Goal: Transaction & Acquisition: Book appointment/travel/reservation

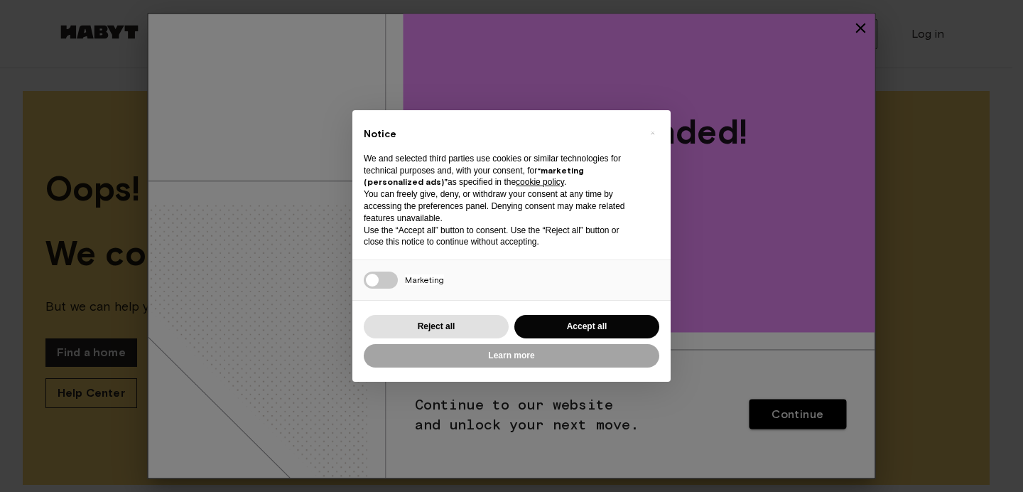
click at [613, 329] on button "Accept all" at bounding box center [586, 326] width 145 height 23
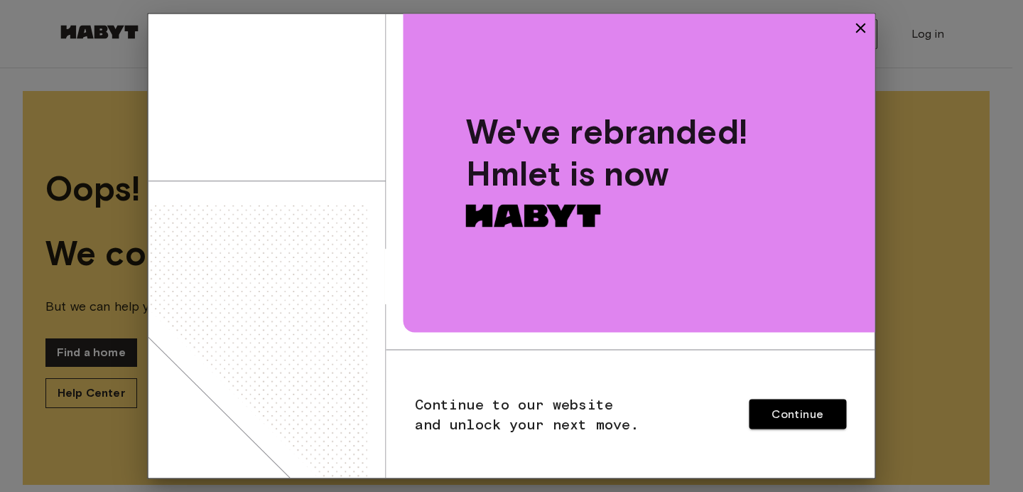
click at [857, 35] on icon "button" at bounding box center [860, 28] width 17 height 17
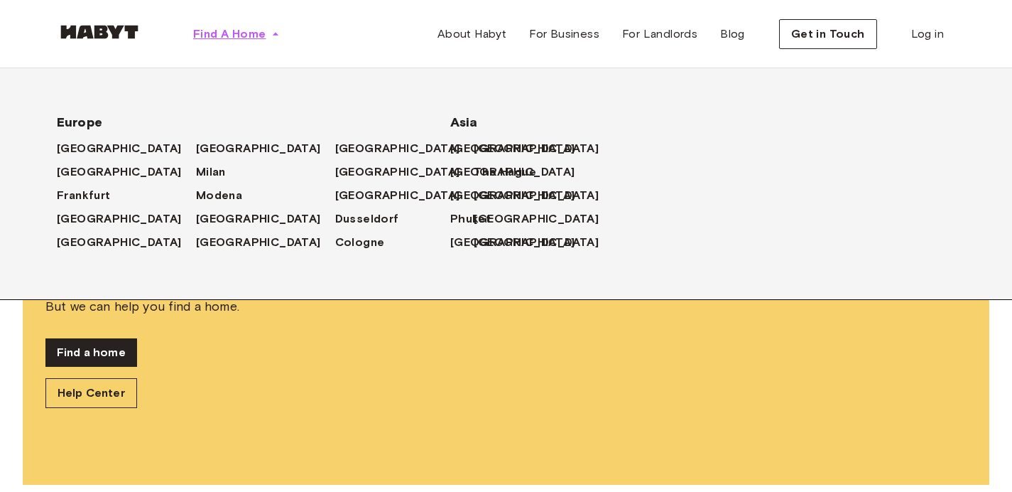
click at [246, 31] on span "Find A Home" at bounding box center [229, 34] width 72 height 17
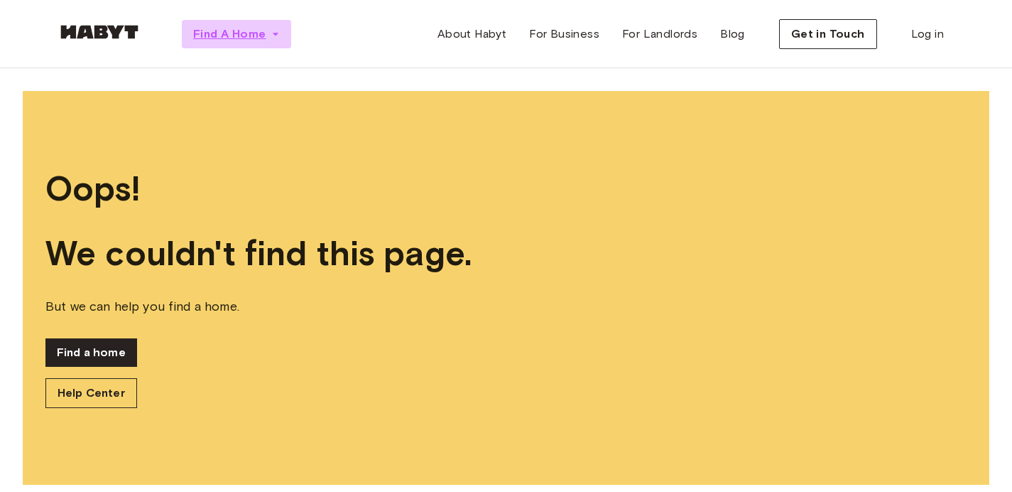
click at [271, 33] on icon "button" at bounding box center [275, 34] width 14 height 14
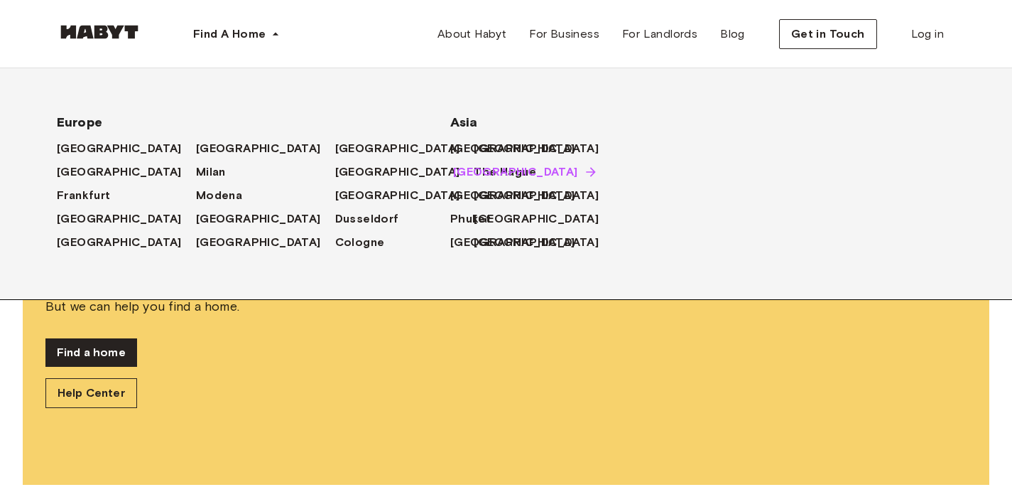
click at [482, 175] on span "[GEOGRAPHIC_DATA]" at bounding box center [515, 171] width 125 height 17
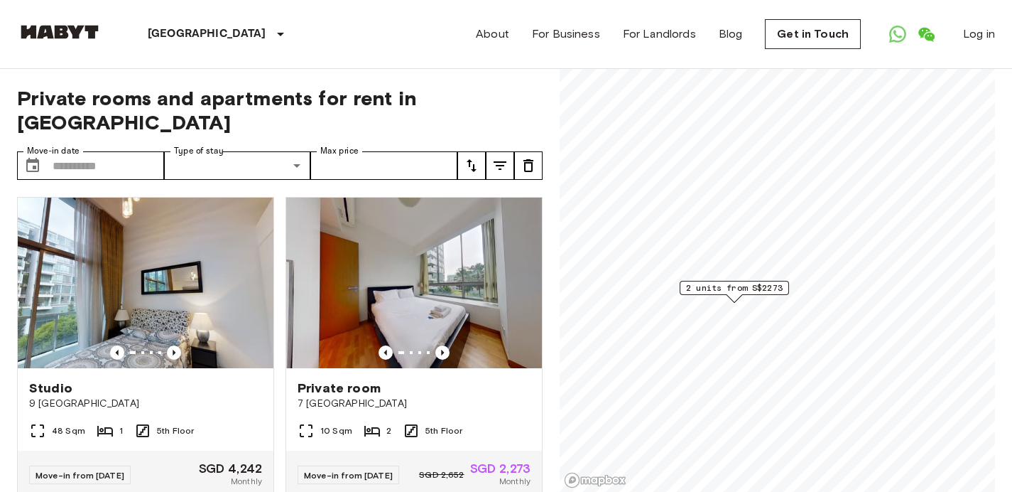
click at [738, 286] on span "2 units from S$2273" at bounding box center [734, 287] width 97 height 13
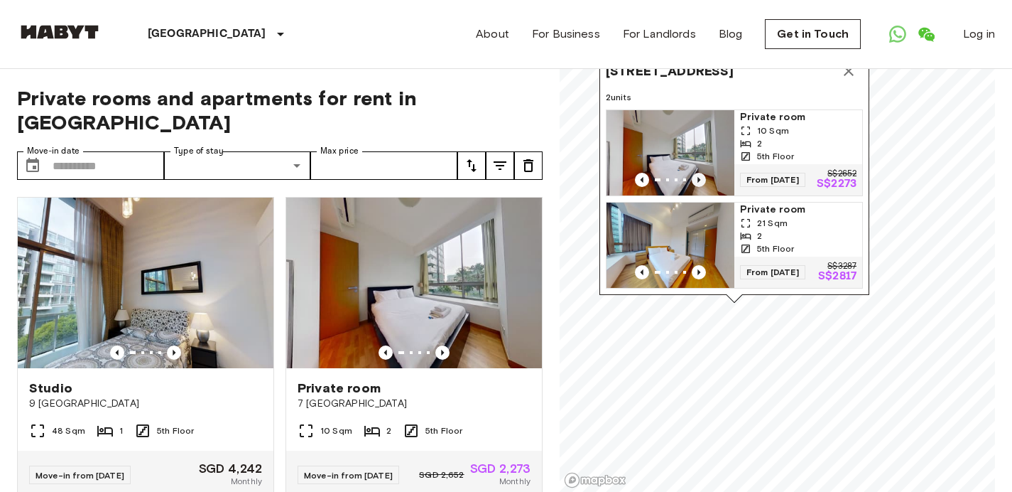
click at [698, 173] on icon "Previous image" at bounding box center [699, 180] width 14 height 14
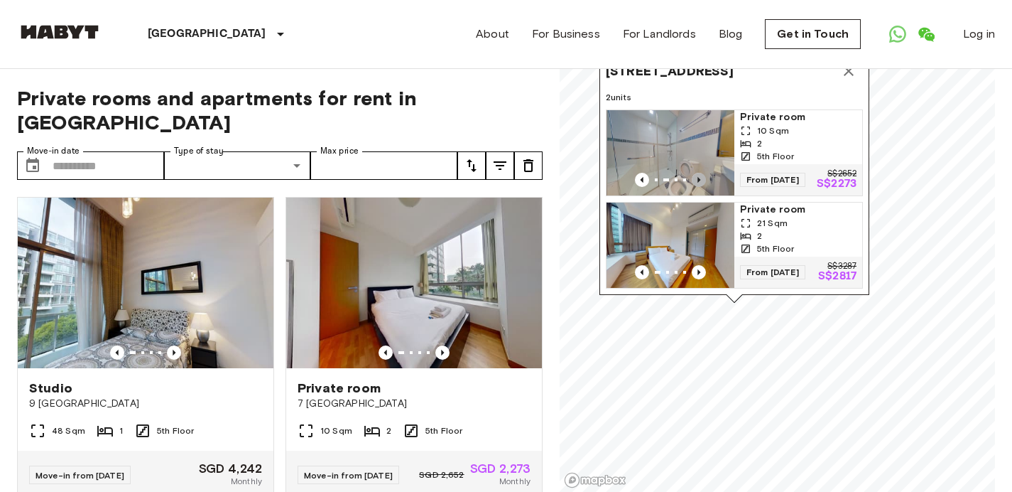
click at [698, 173] on icon "Previous image" at bounding box center [699, 180] width 14 height 14
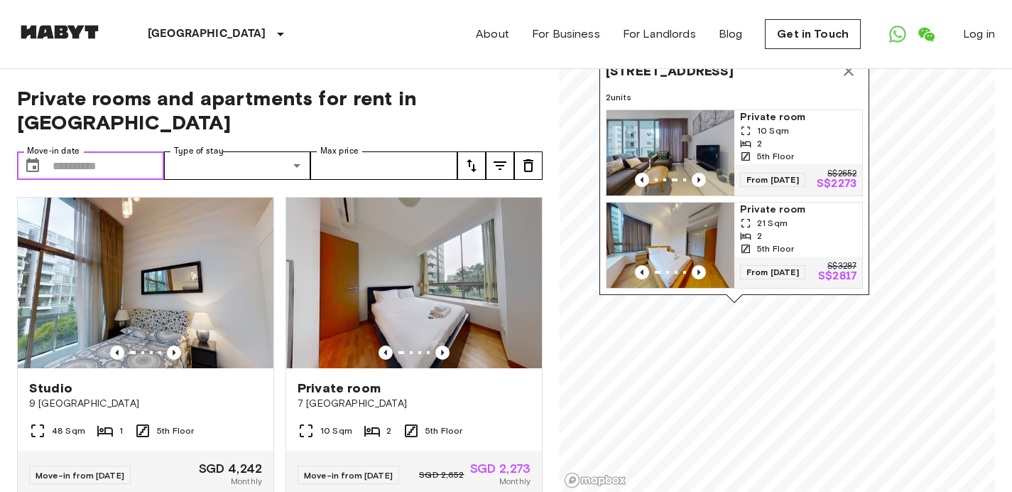
click at [116, 151] on input "Move-in date" at bounding box center [109, 165] width 112 height 28
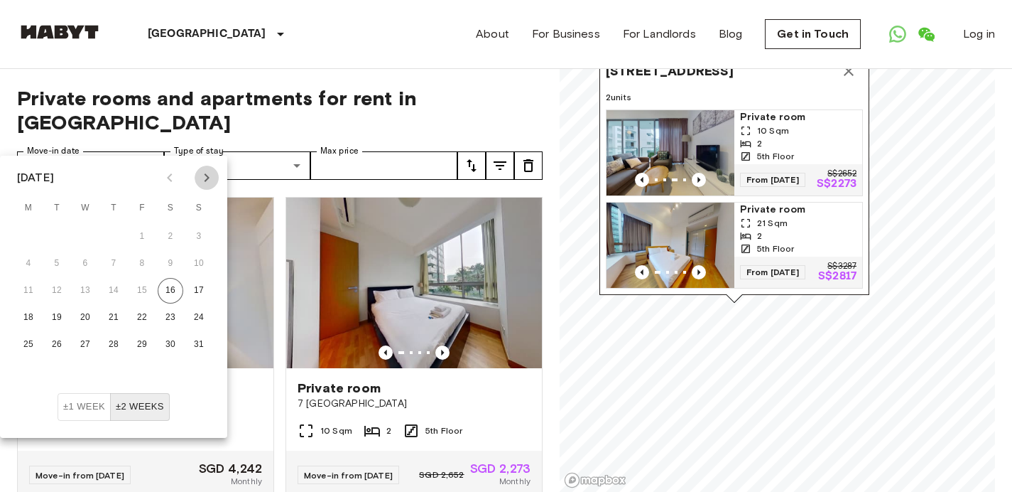
click at [203, 185] on icon "Next month" at bounding box center [206, 177] width 17 height 17
click at [197, 289] on button "19" at bounding box center [199, 291] width 26 height 26
type input "**********"
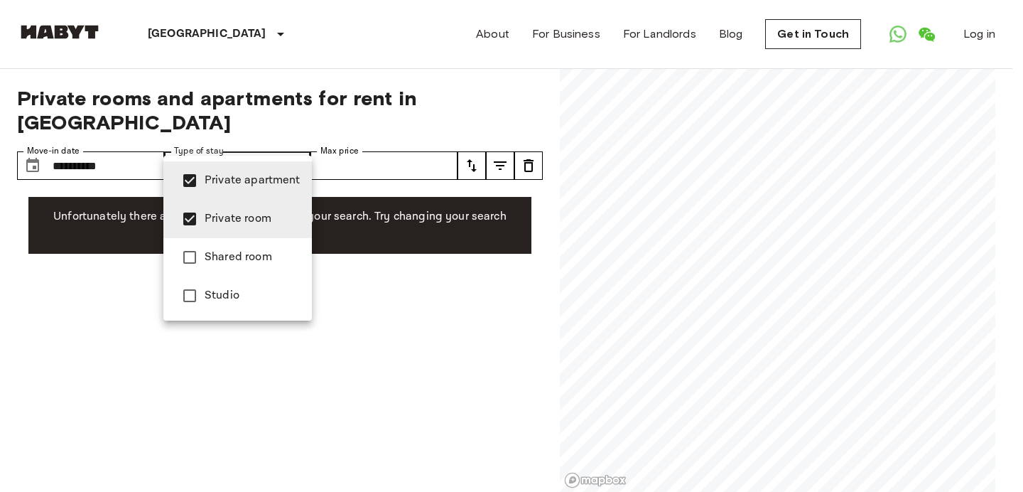
type input "**********"
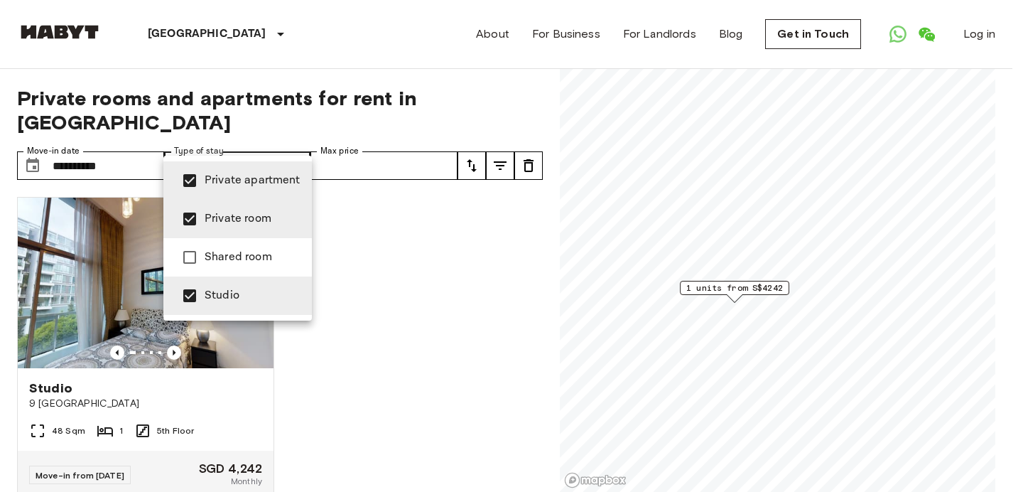
click at [262, 70] on div at bounding box center [511, 246] width 1023 height 492
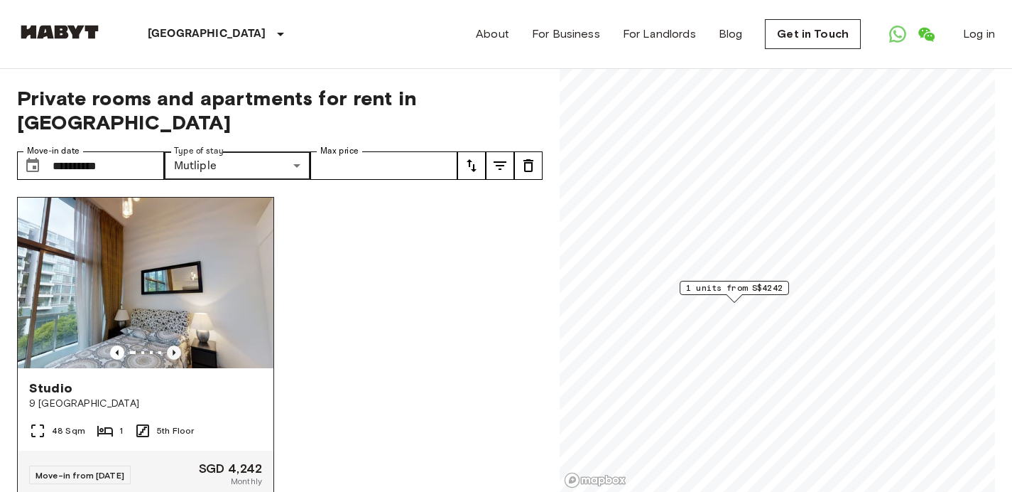
click at [170, 345] on icon "Previous image" at bounding box center [174, 352] width 14 height 14
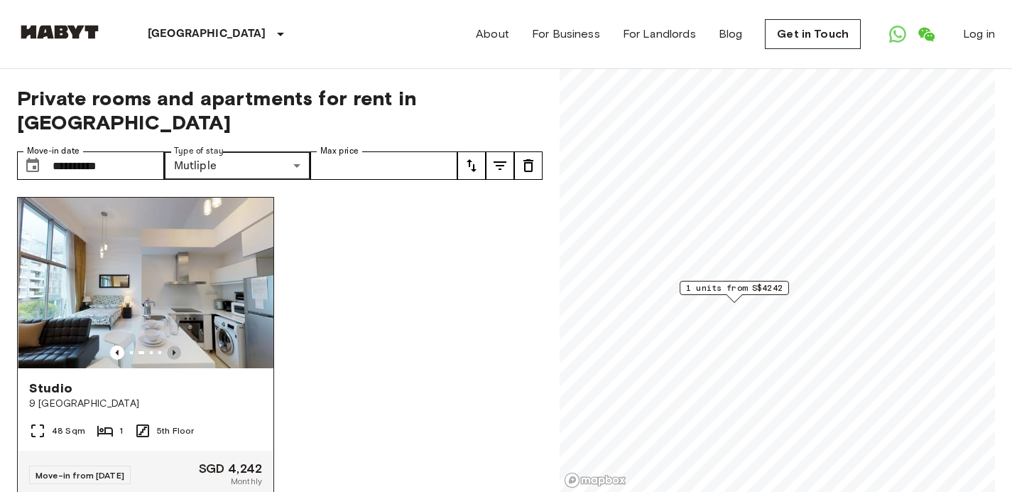
click at [170, 345] on icon "Previous image" at bounding box center [174, 352] width 14 height 14
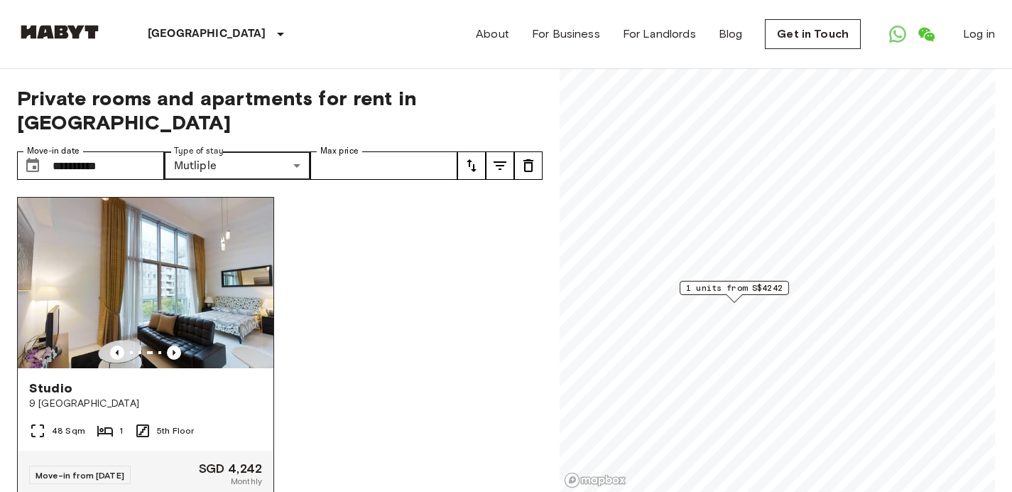
click at [205, 261] on img at bounding box center [146, 282] width 256 height 170
click at [191, 282] on img at bounding box center [146, 282] width 256 height 170
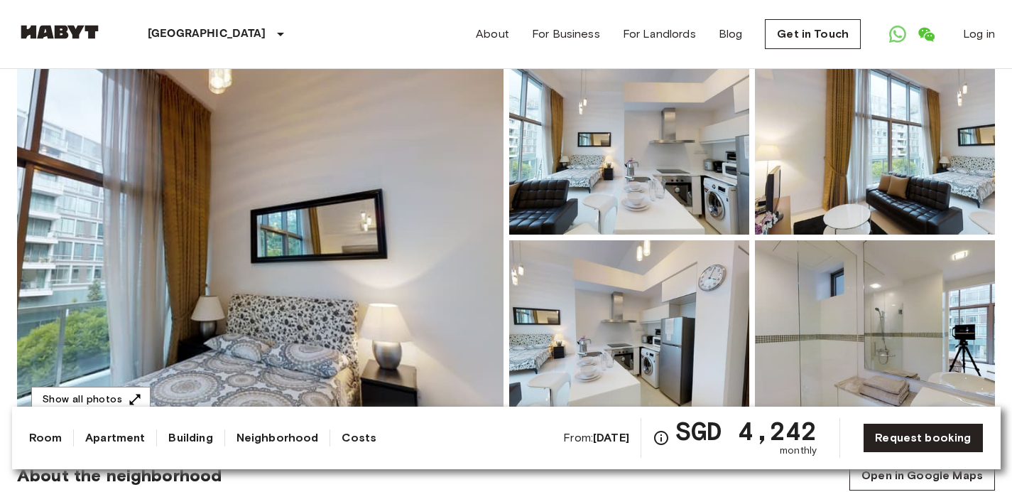
scroll to position [112, 0]
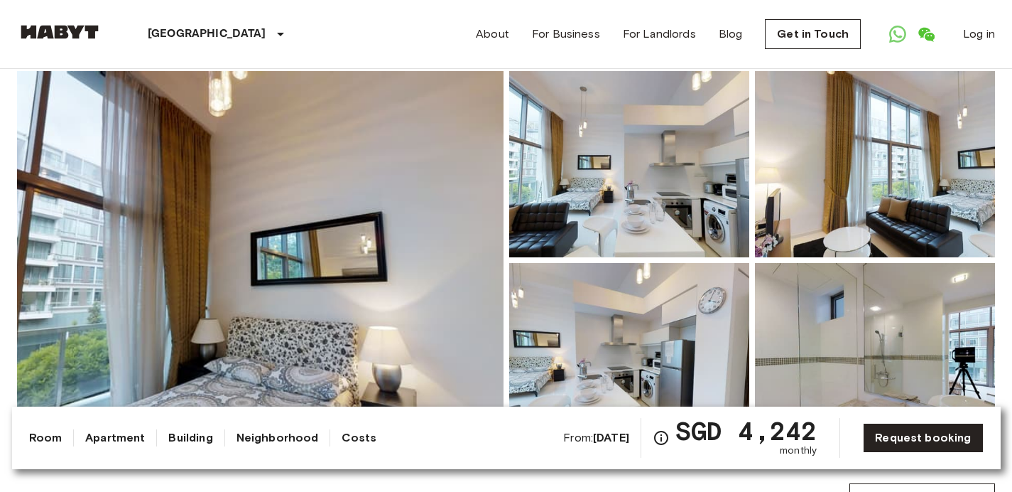
click at [605, 209] on img at bounding box center [629, 164] width 240 height 186
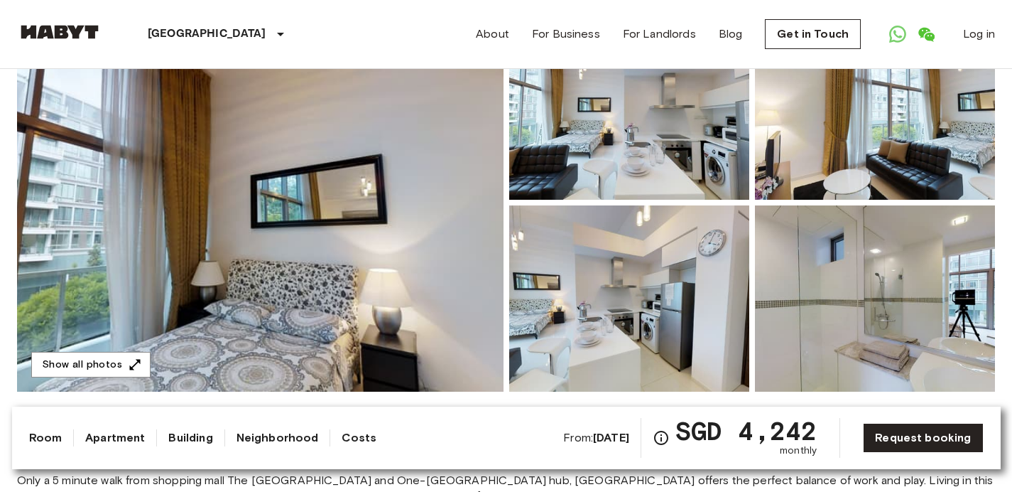
scroll to position [170, 0]
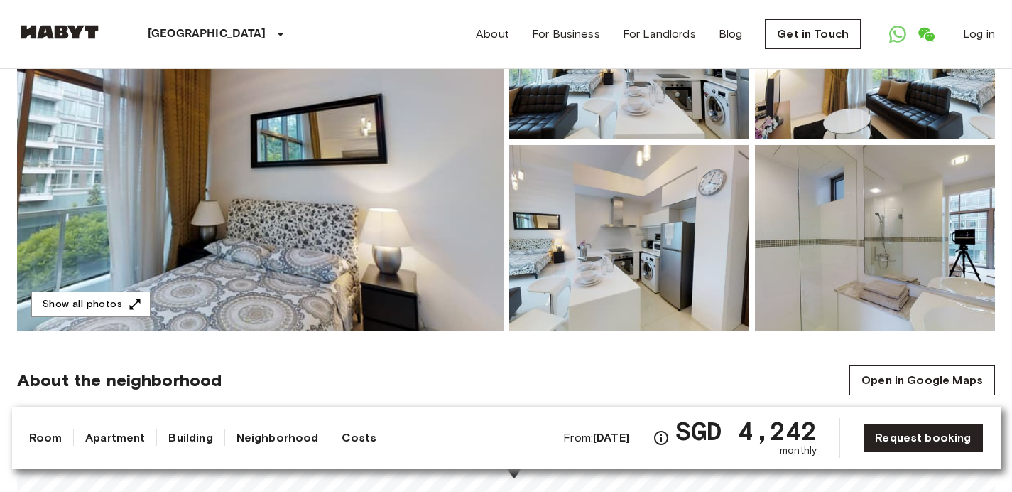
scroll to position [231, 0]
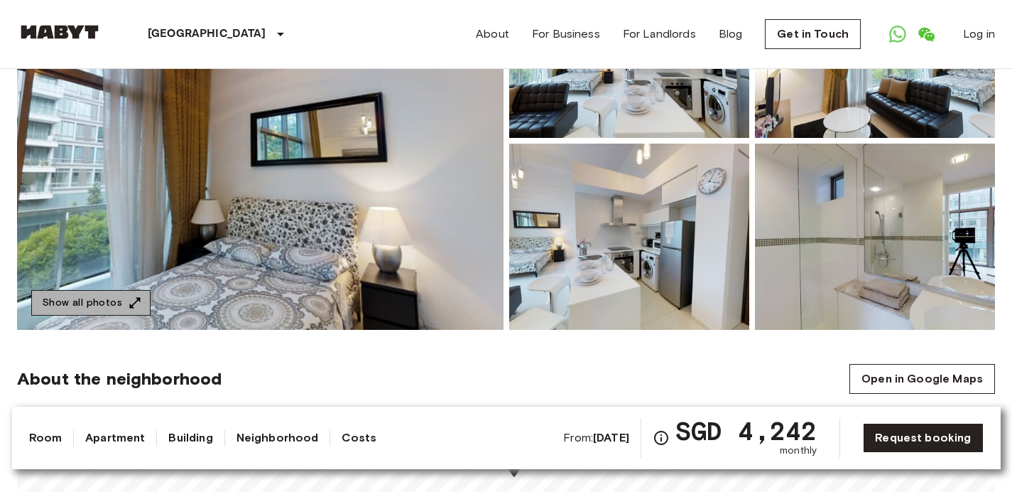
click at [128, 297] on icon "button" at bounding box center [135, 302] width 14 height 14
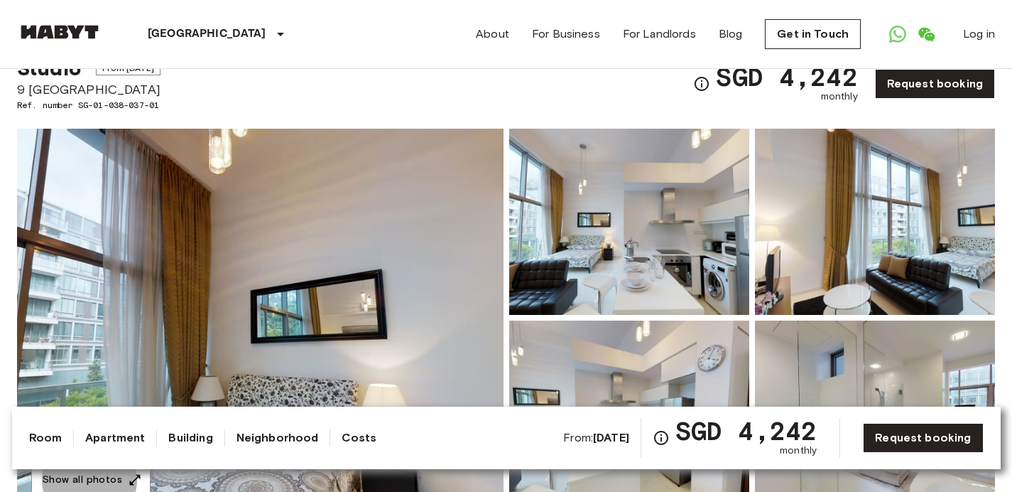
scroll to position [0, 0]
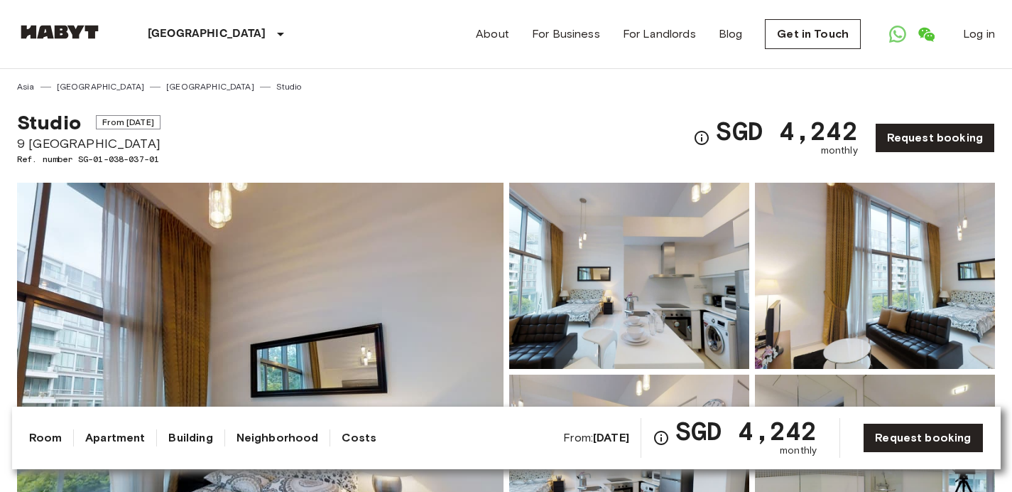
click at [42, 35] on img at bounding box center [59, 32] width 85 height 14
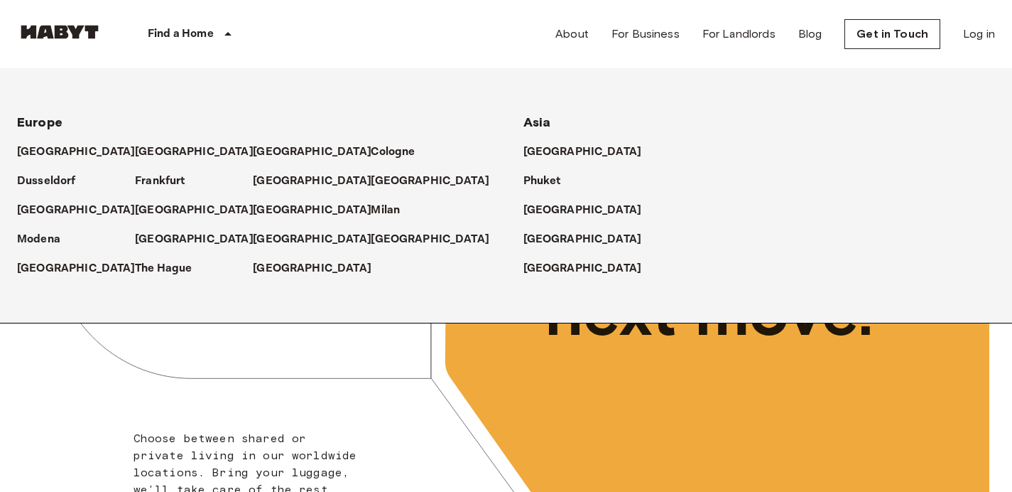
click at [192, 34] on p "Find a Home" at bounding box center [181, 34] width 66 height 17
click at [526, 239] on p "[GEOGRAPHIC_DATA]" at bounding box center [585, 239] width 119 height 17
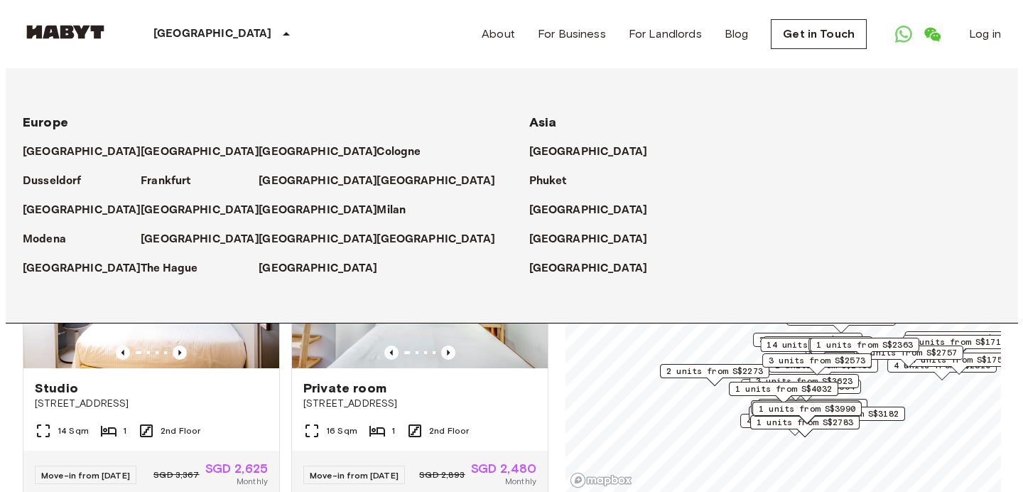
scroll to position [281, 0]
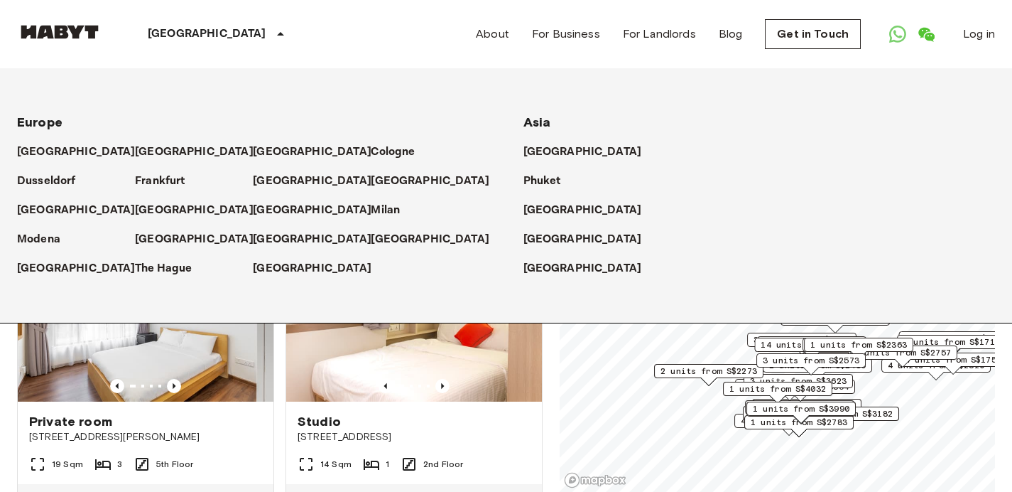
click at [277, 35] on icon at bounding box center [280, 34] width 7 height 4
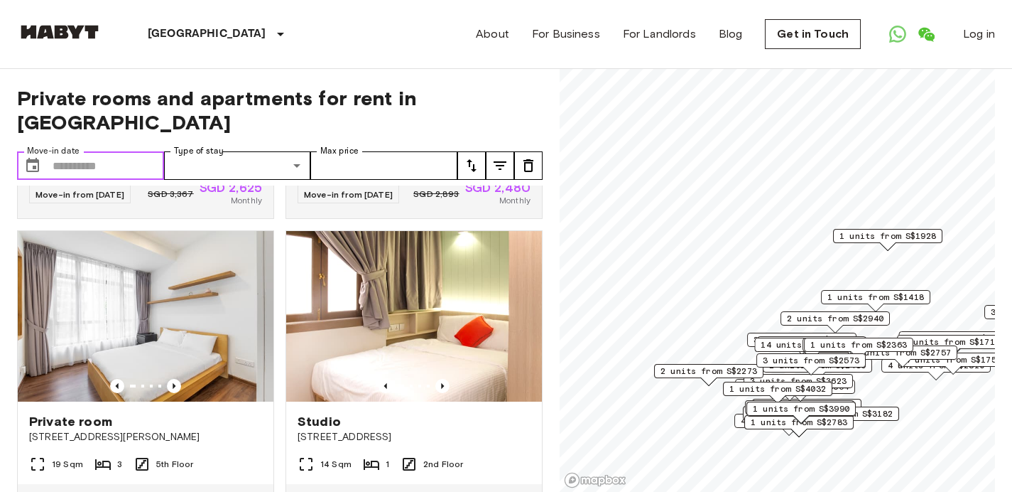
click at [120, 151] on input "Move-in date" at bounding box center [109, 165] width 112 height 28
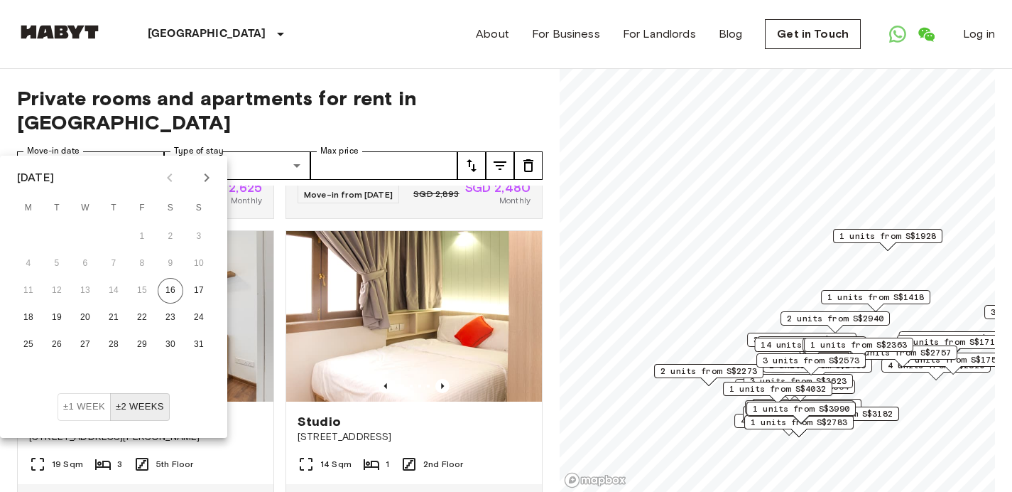
click at [205, 178] on icon "Next month" at bounding box center [206, 177] width 17 height 17
click at [200, 294] on button "19" at bounding box center [199, 291] width 26 height 26
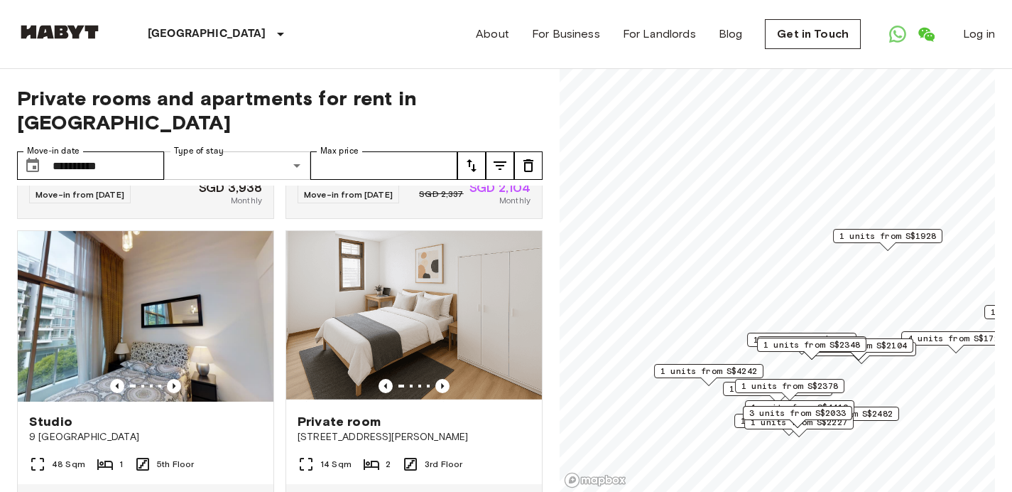
type input "**********"
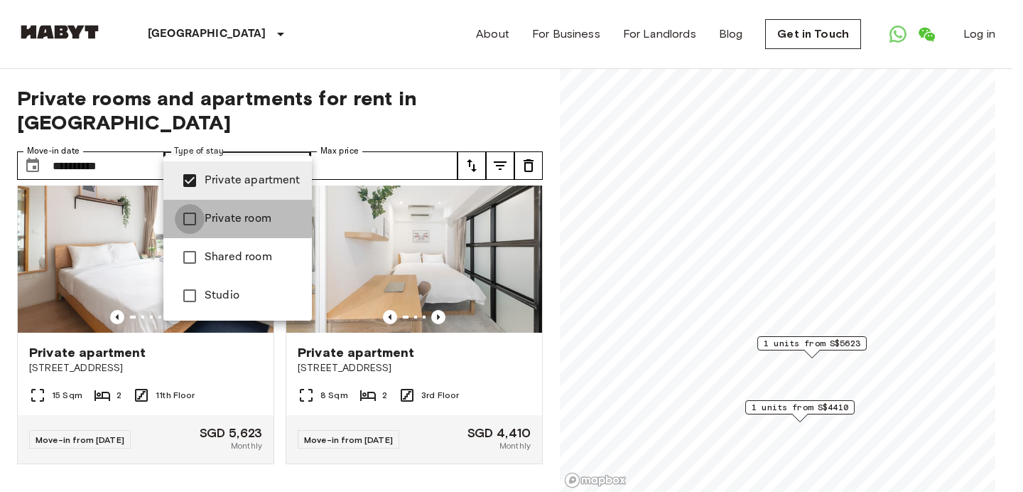
scroll to position [2247, 0]
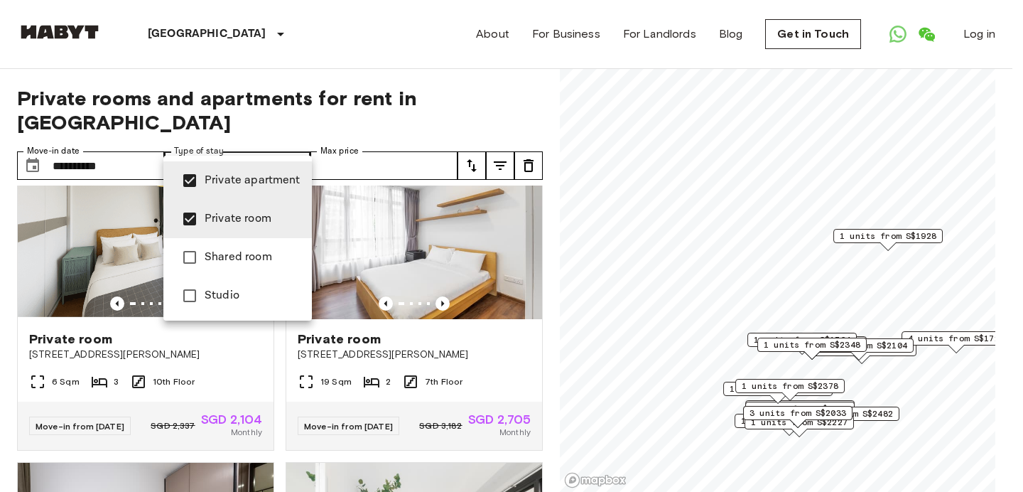
type input "**********"
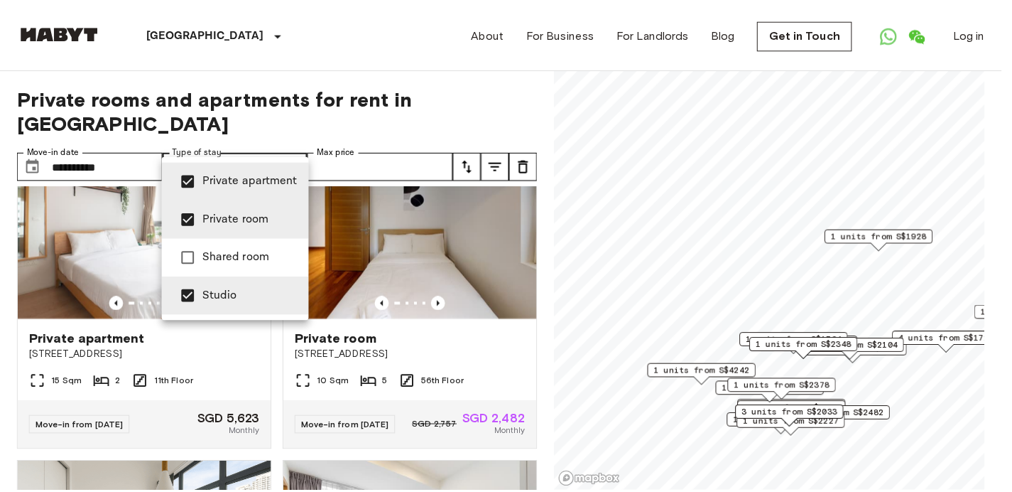
scroll to position [2578, 0]
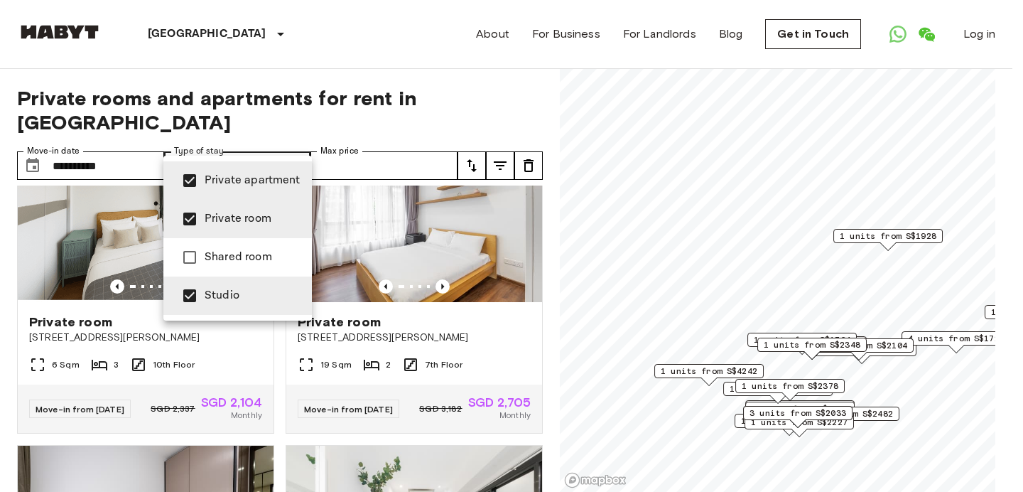
click at [400, 121] on div at bounding box center [511, 246] width 1023 height 492
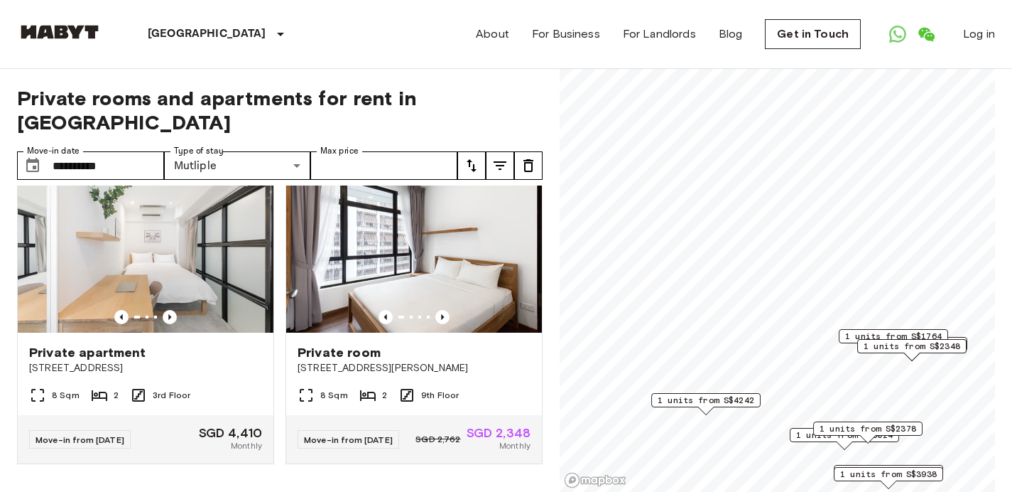
scroll to position [1264, 0]
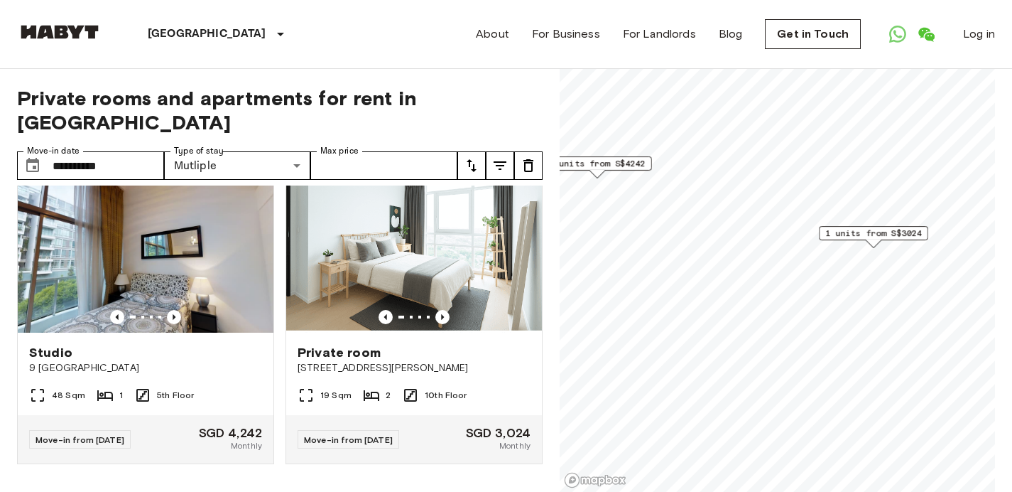
scroll to position [29, 0]
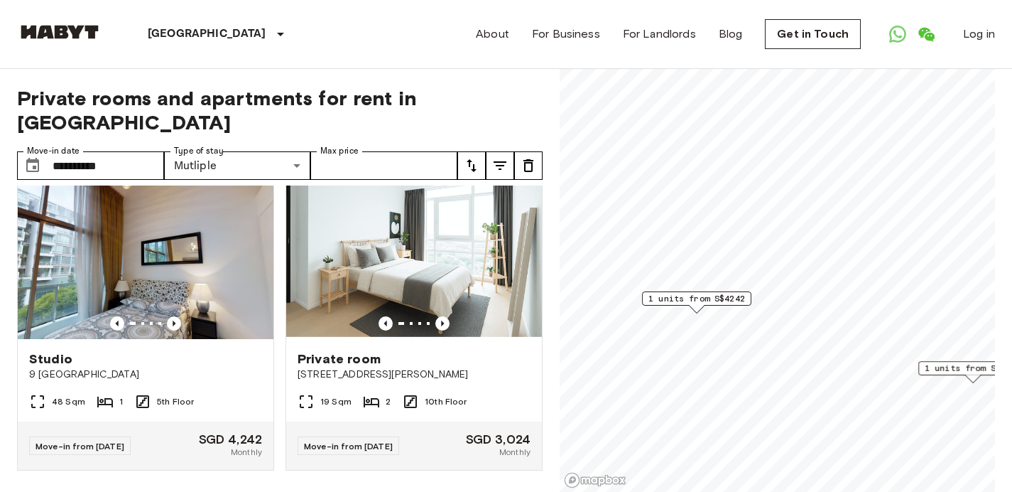
click at [961, 372] on span "1 units from S$3024" at bounding box center [973, 368] width 97 height 13
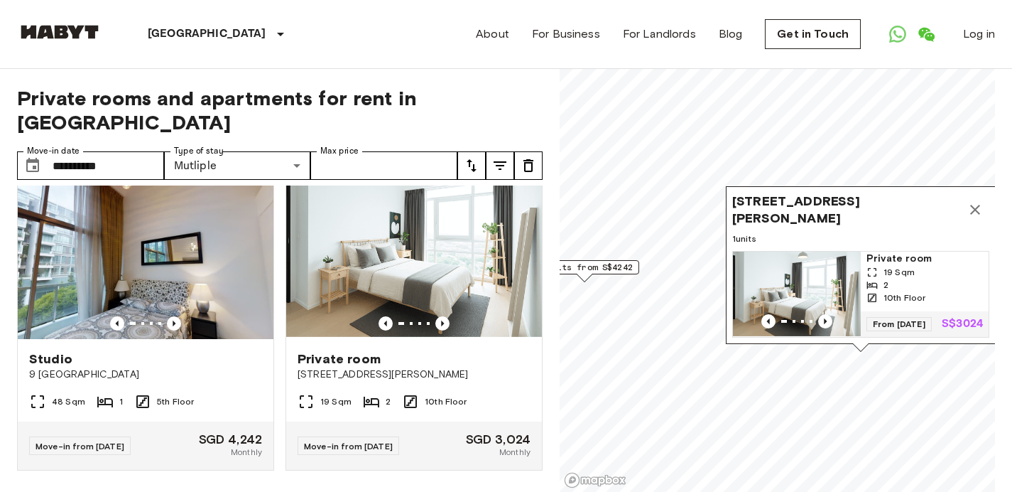
click at [624, 272] on span "1 units from S$4242" at bounding box center [584, 267] width 97 height 13
